Goal: Check status: Check status

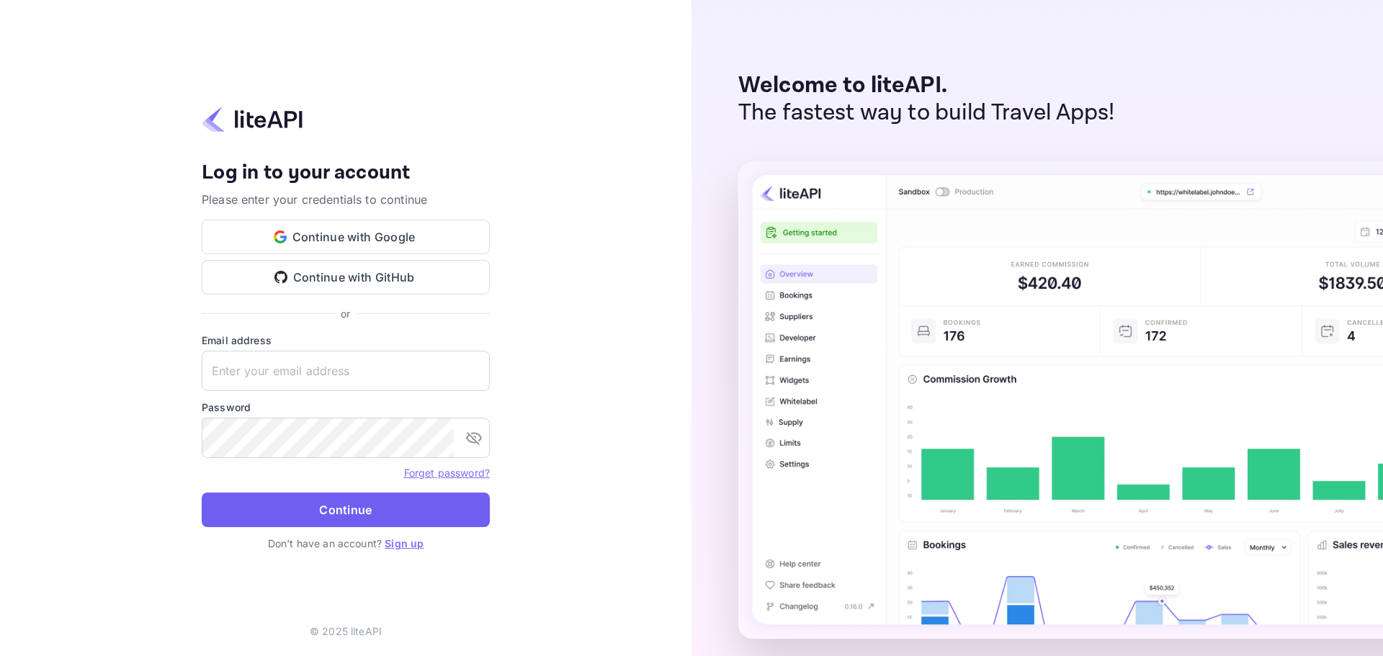
type input "[PERSON_NAME][EMAIL_ADDRESS][DOMAIN_NAME]"
click at [358, 506] on button "Continue" at bounding box center [346, 510] width 288 height 35
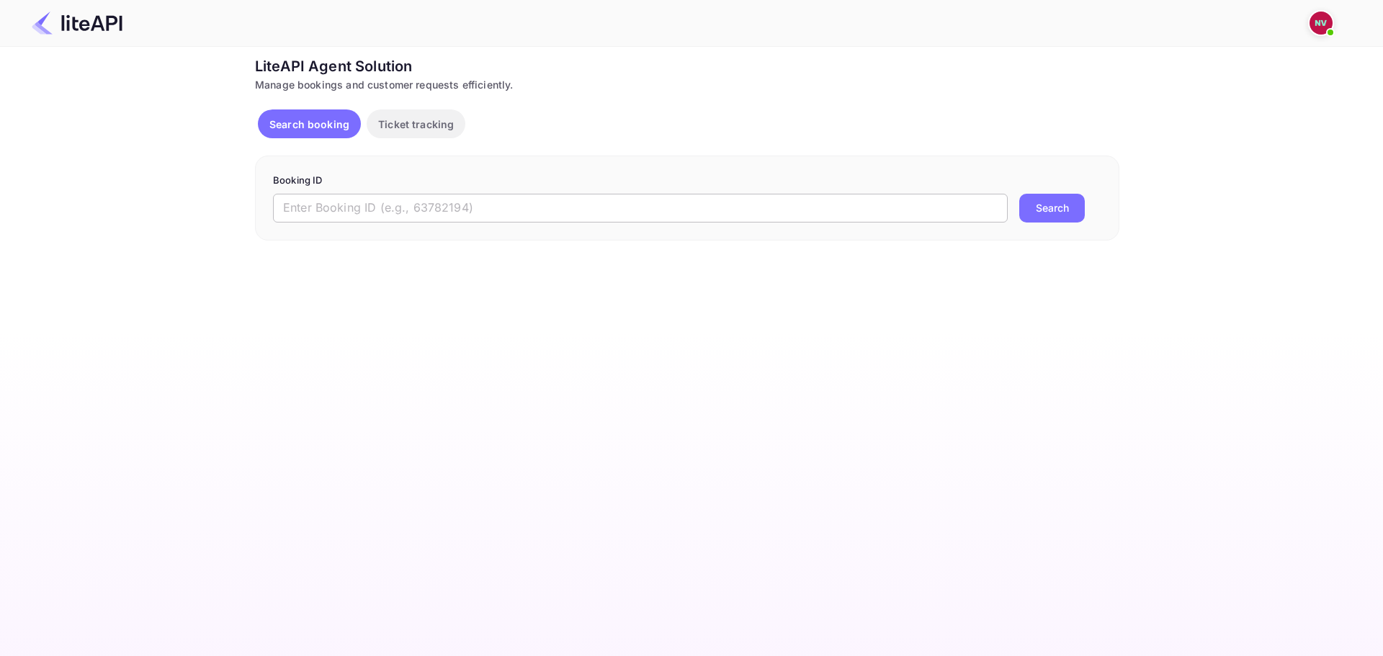
click at [412, 204] on input "text" at bounding box center [640, 208] width 734 height 29
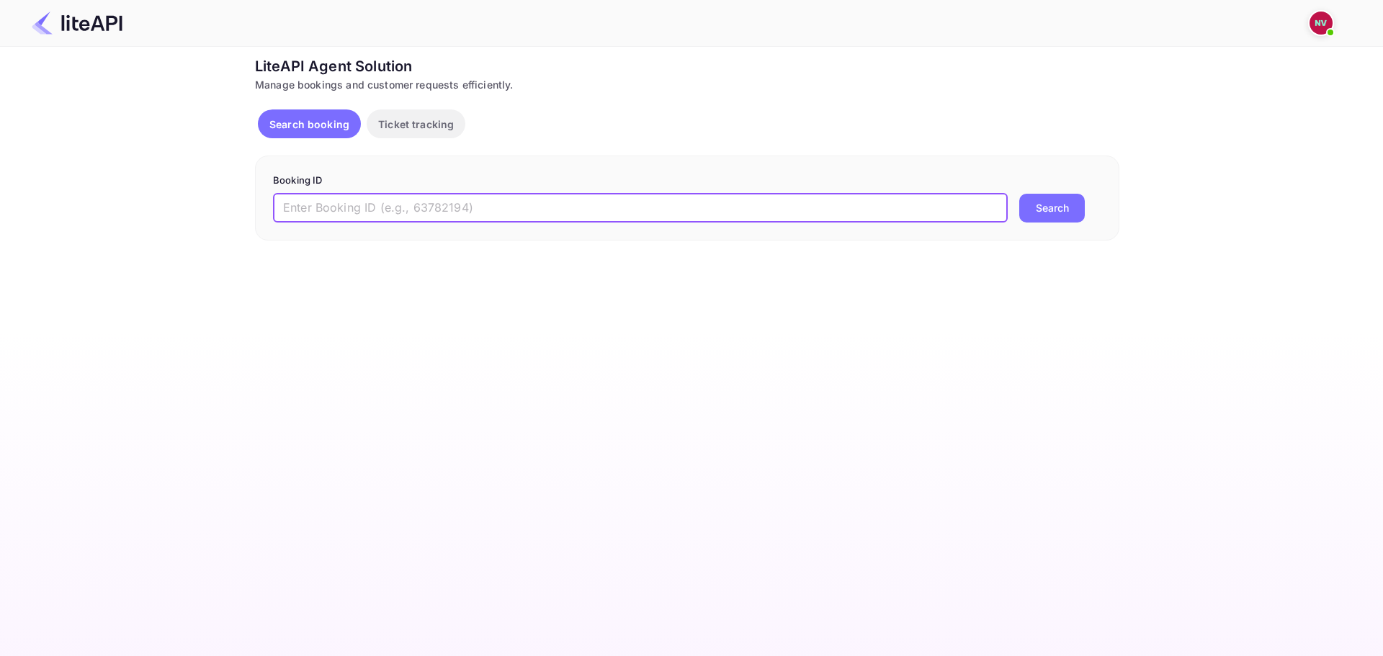
paste input "Zp0ooVhTI"
type input "Zp0ooVhTI"
click at [1019, 194] on button "Search" at bounding box center [1052, 208] width 66 height 29
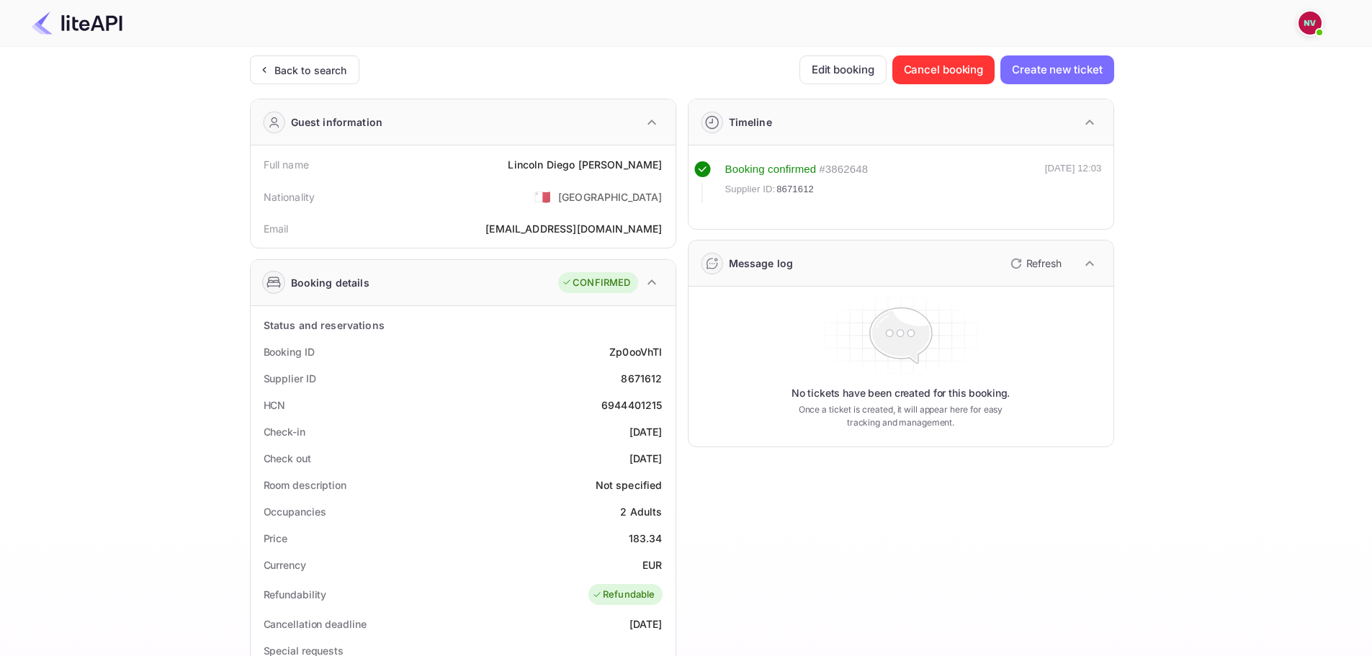
click at [642, 382] on div "8671612" at bounding box center [641, 378] width 41 height 15
copy div "8671612"
click at [317, 71] on div "Back to search" at bounding box center [310, 70] width 73 height 15
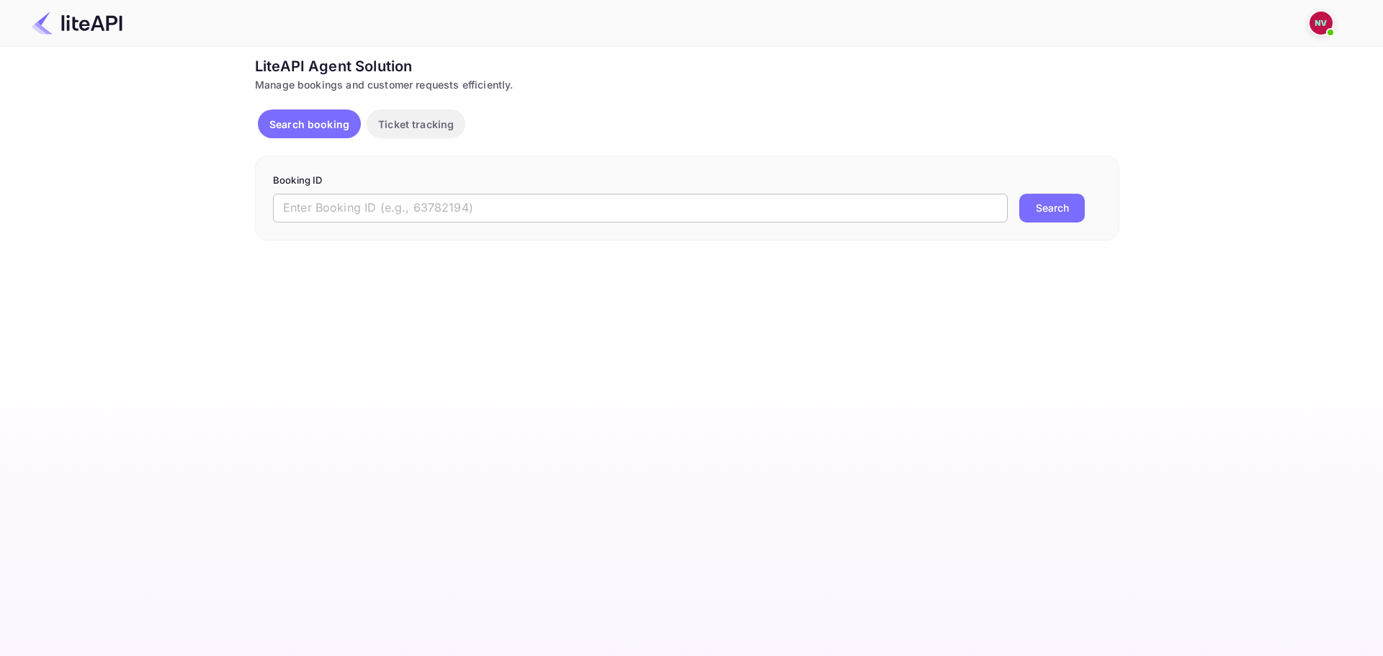
click at [359, 201] on input "text" at bounding box center [640, 208] width 734 height 29
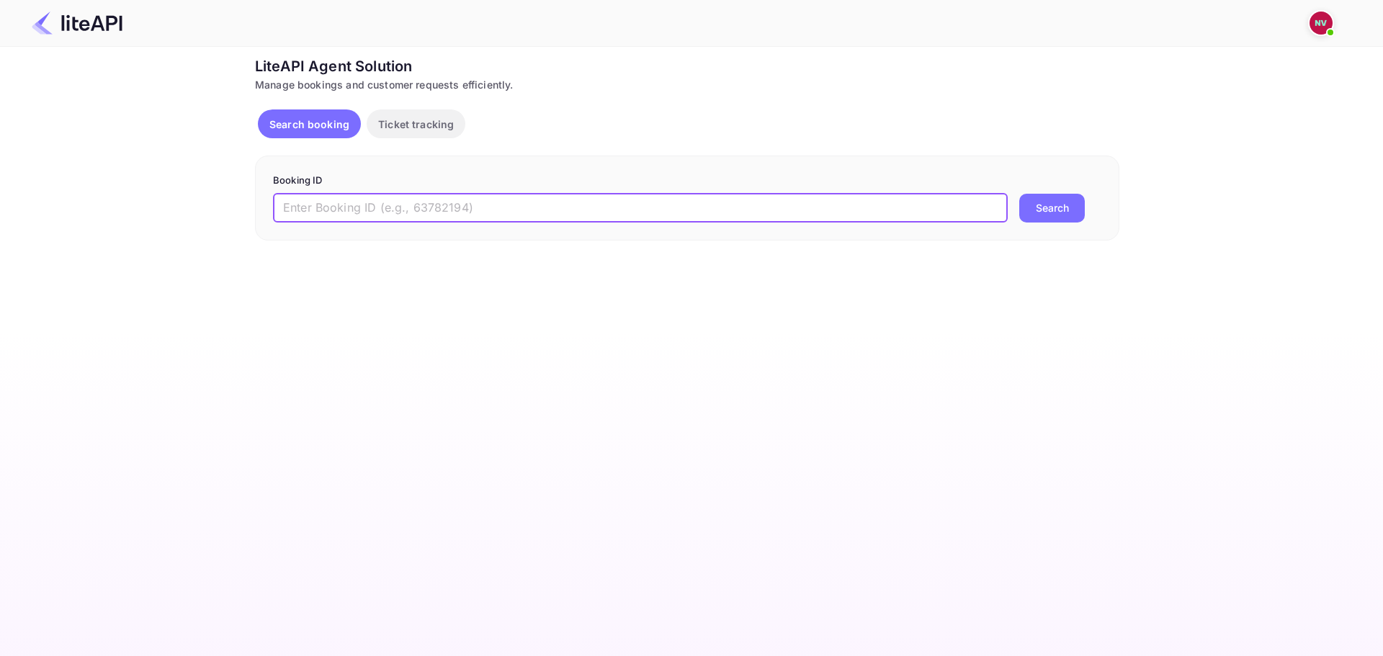
paste input "8639358"
type input "8639358"
click at [1019, 194] on button "Search" at bounding box center [1052, 208] width 66 height 29
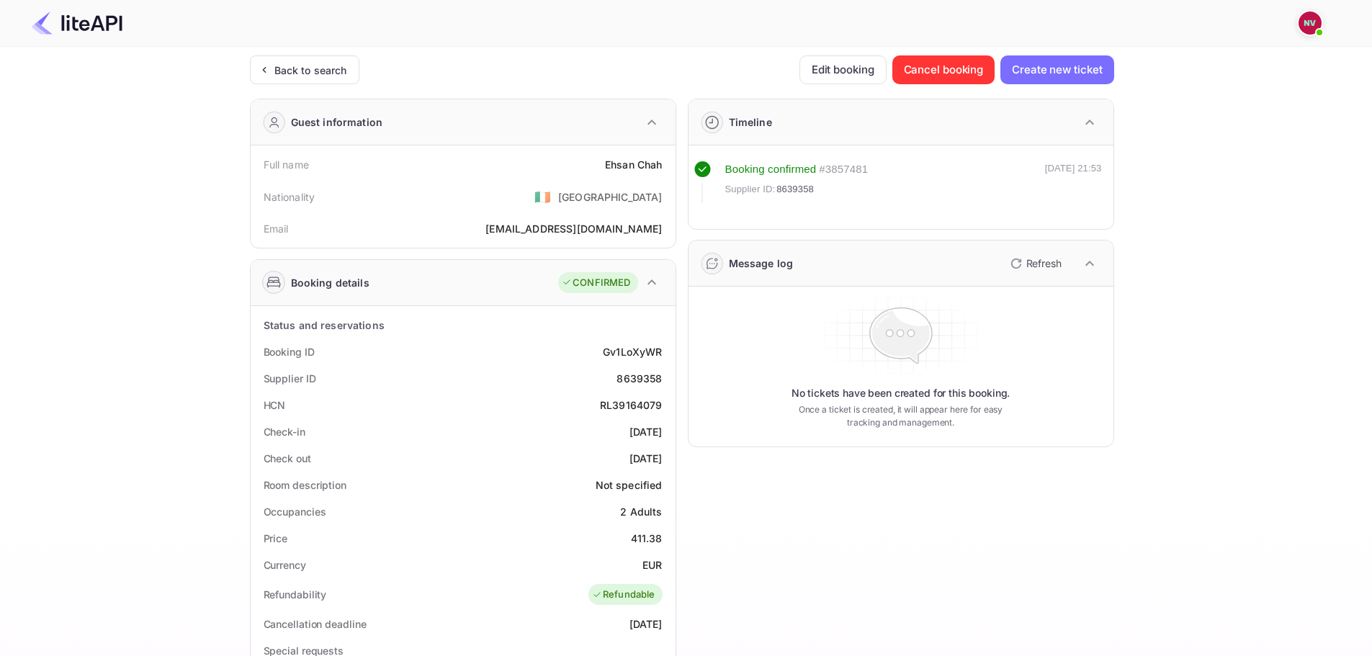
click at [625, 360] on div "Booking ID Gv1LoXyWR" at bounding box center [462, 351] width 413 height 27
click at [626, 353] on div "Gv1LoXyWR" at bounding box center [632, 351] width 59 height 15
copy div "Gv1LoXyWR"
click at [284, 66] on div "Back to search" at bounding box center [310, 70] width 73 height 15
